Goal: Task Accomplishment & Management: Complete application form

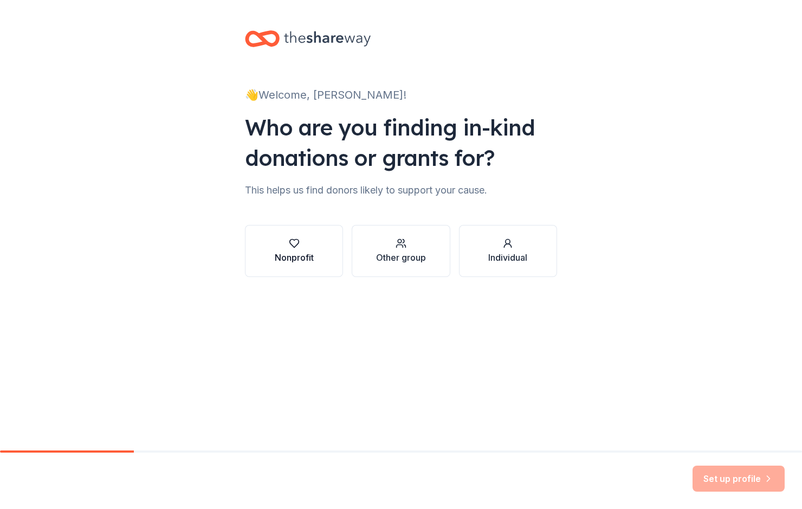
click at [305, 243] on div "button" at bounding box center [294, 243] width 39 height 11
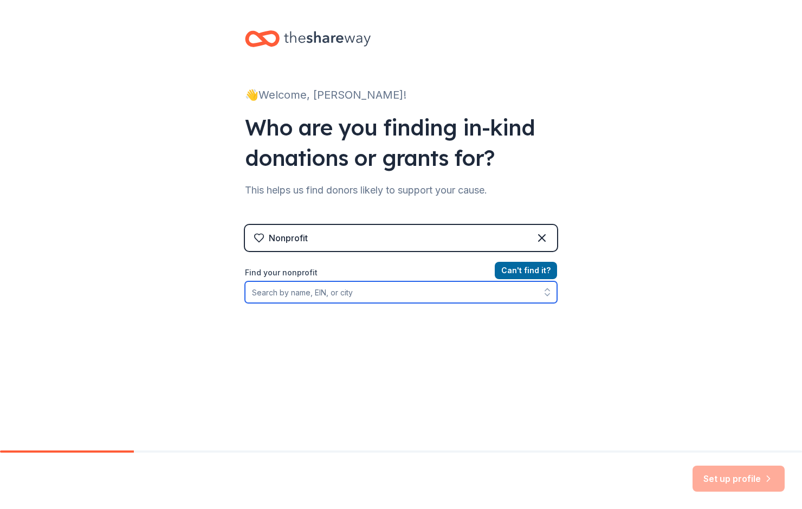
click at [273, 295] on input "Find your nonprofit" at bounding box center [401, 292] width 312 height 22
type input "S"
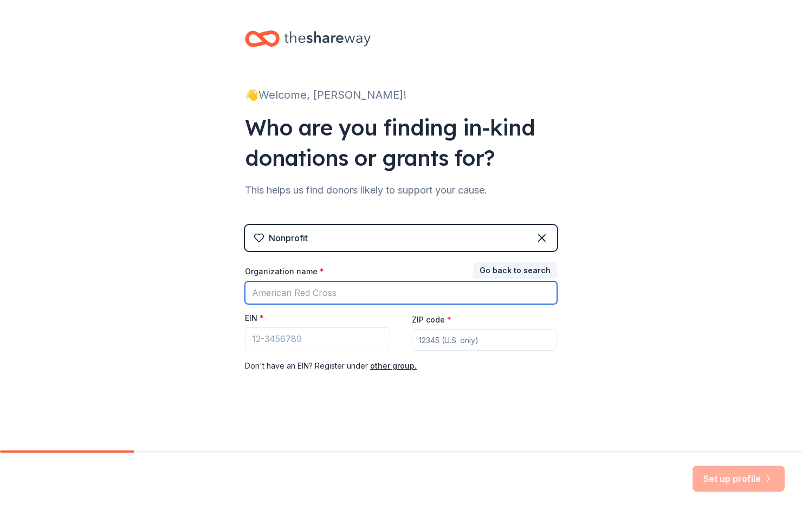
click at [263, 292] on input "Organization name *" at bounding box center [401, 292] width 312 height 23
type input "Speedway"
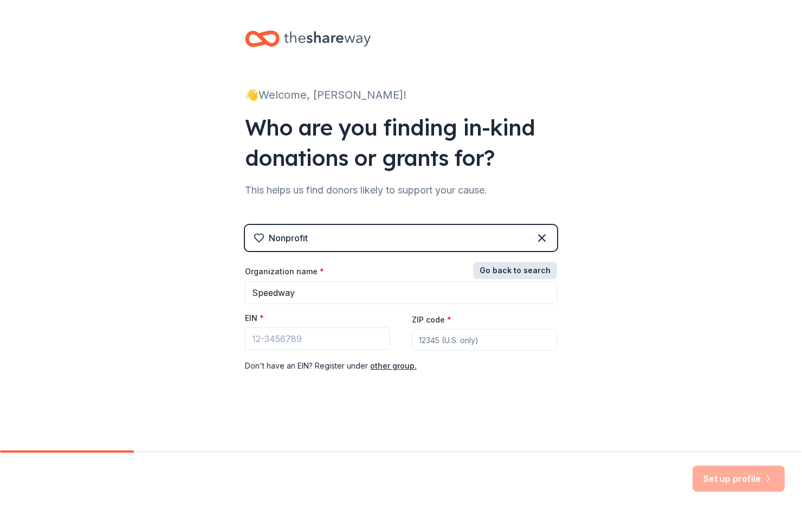
click at [500, 268] on button "Go back to search" at bounding box center [515, 270] width 84 height 17
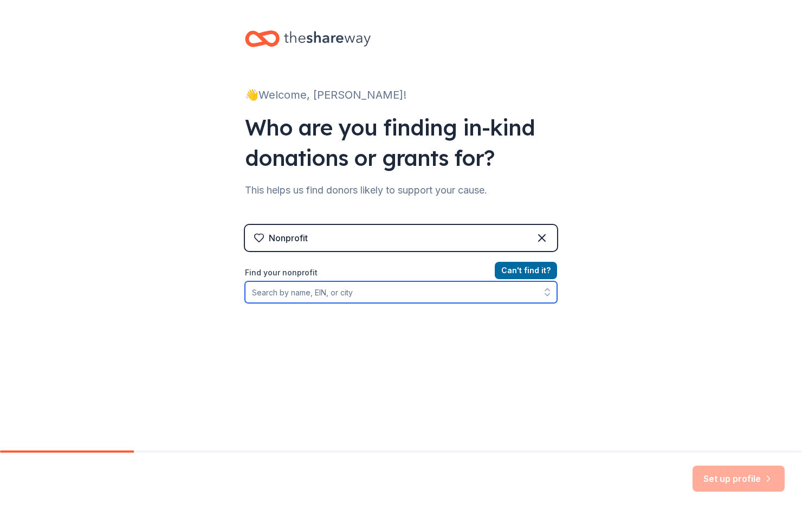
click at [301, 289] on input "Find your nonprofit" at bounding box center [401, 292] width 312 height 22
type input "Speedway"
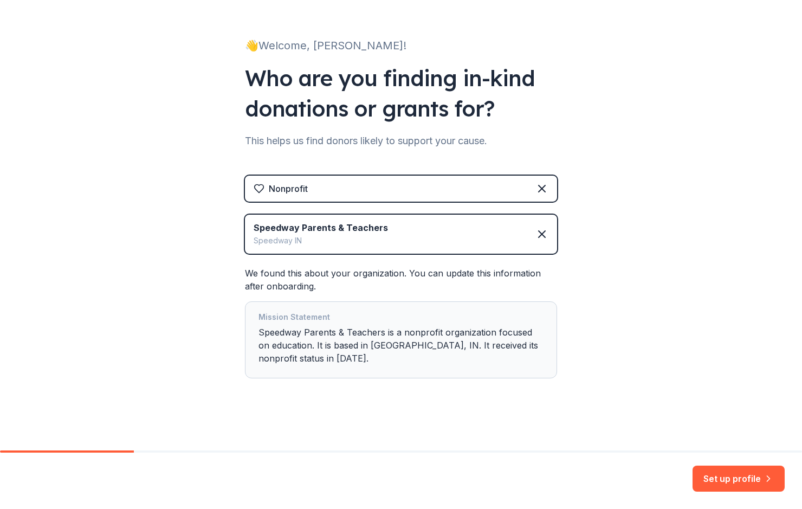
scroll to position [51, 0]
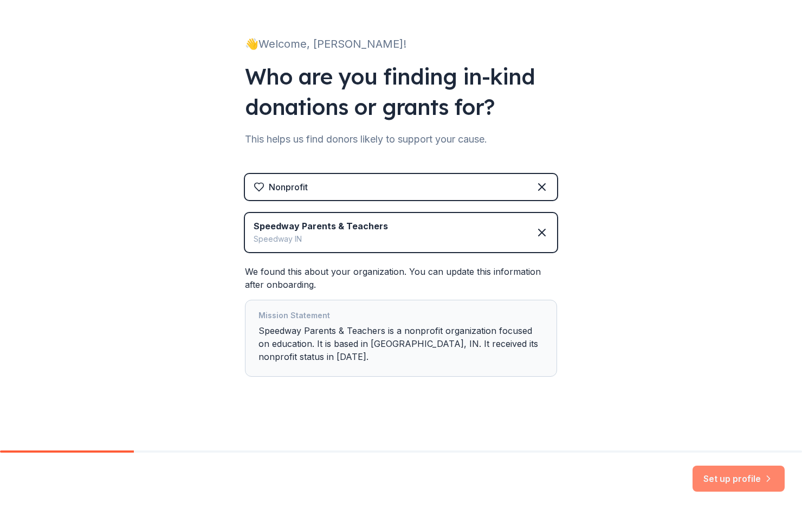
click at [735, 473] on button "Set up profile" at bounding box center [739, 478] width 92 height 26
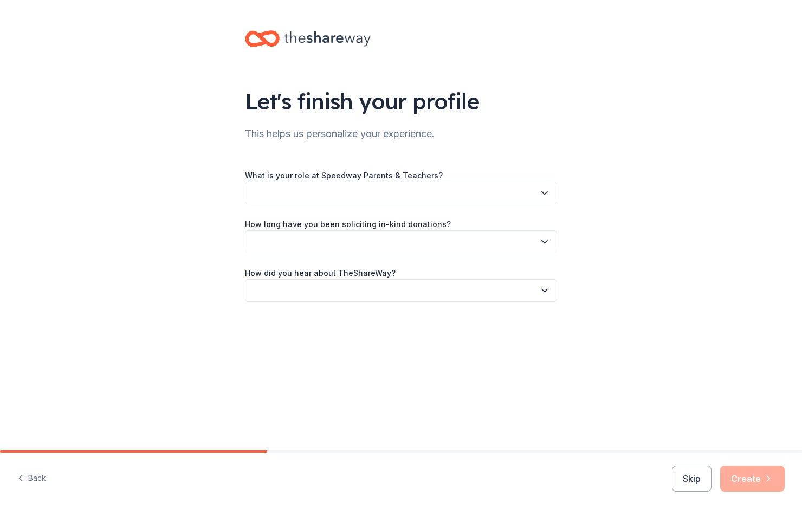
click at [444, 192] on button "button" at bounding box center [401, 193] width 312 height 23
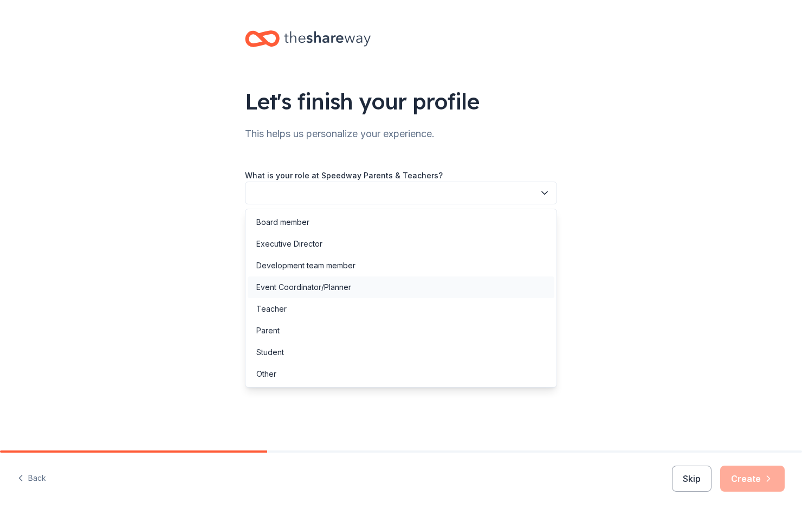
click at [315, 287] on div "Event Coordinator/Planner" at bounding box center [303, 287] width 95 height 13
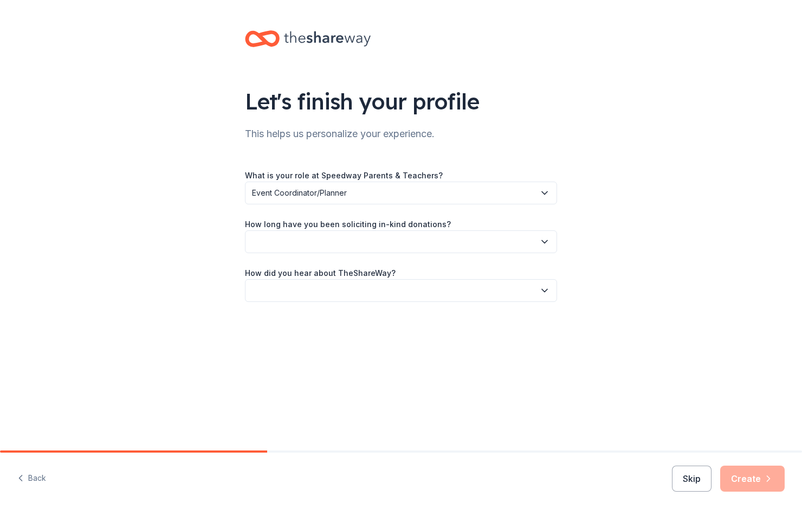
click at [354, 231] on button "button" at bounding box center [401, 241] width 312 height 23
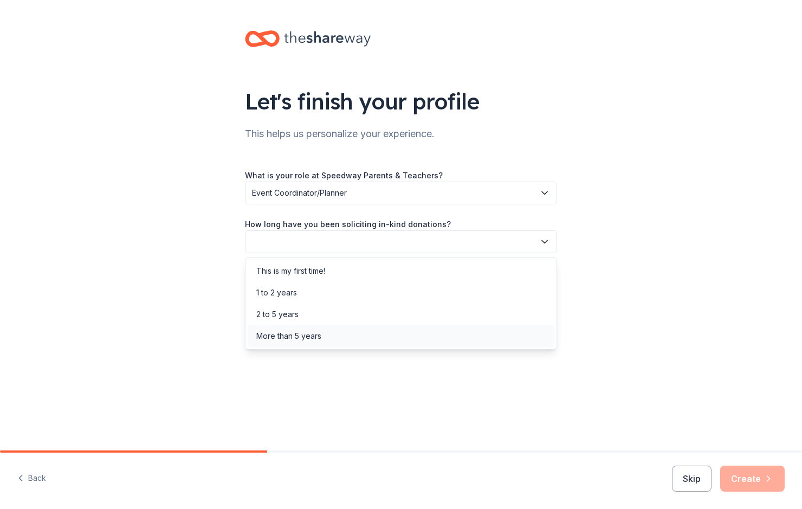
click at [288, 337] on div "More than 5 years" at bounding box center [288, 335] width 65 height 13
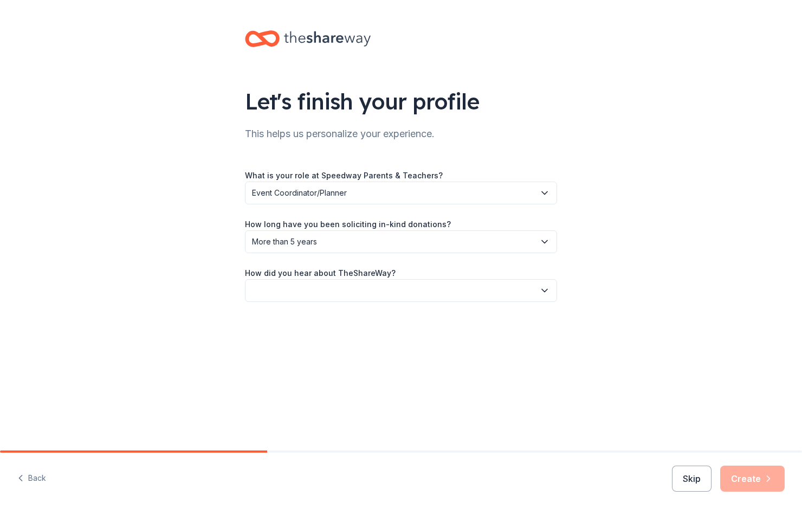
click at [365, 288] on button "button" at bounding box center [401, 290] width 312 height 23
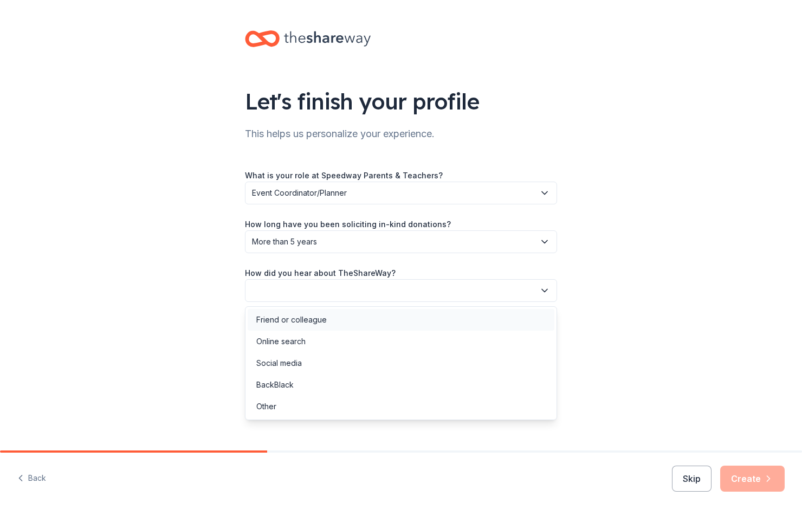
click at [312, 319] on div "Friend or colleague" at bounding box center [291, 319] width 70 height 13
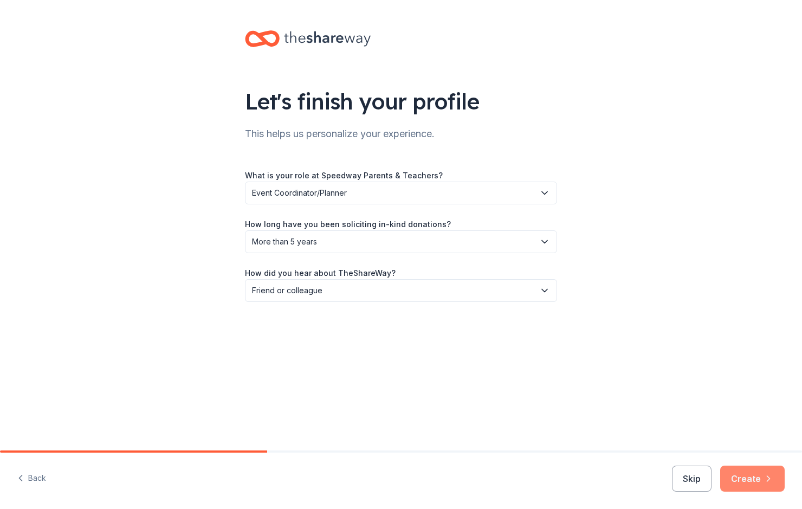
click at [746, 474] on button "Create" at bounding box center [752, 478] width 64 height 26
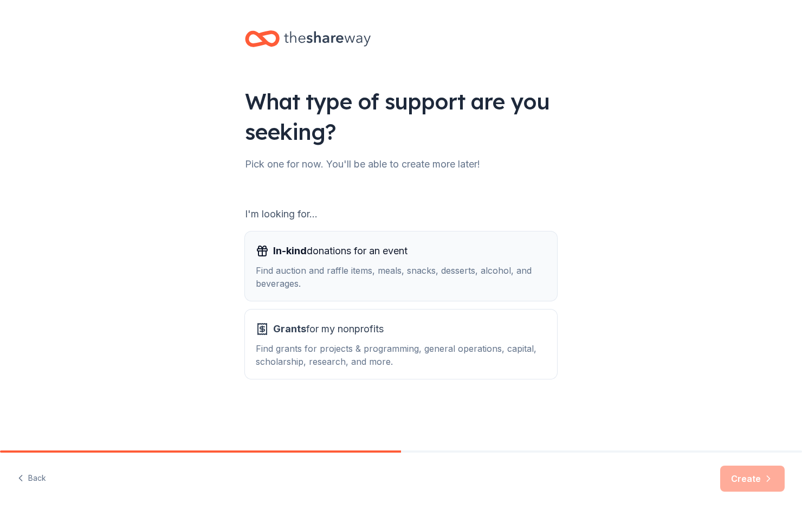
click at [346, 258] on span "In-kind donations for an event" at bounding box center [340, 250] width 134 height 17
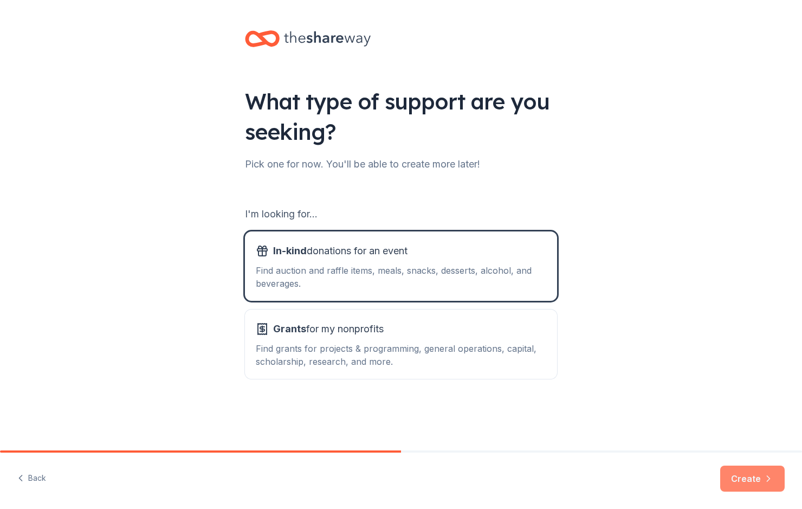
click at [747, 471] on button "Create" at bounding box center [752, 478] width 64 height 26
